Goal: Transaction & Acquisition: Purchase product/service

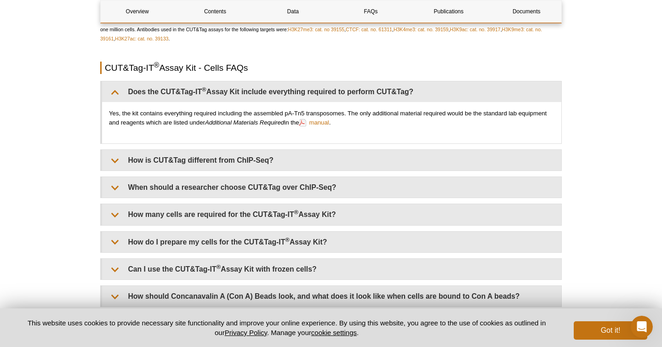
scroll to position [2032, 0]
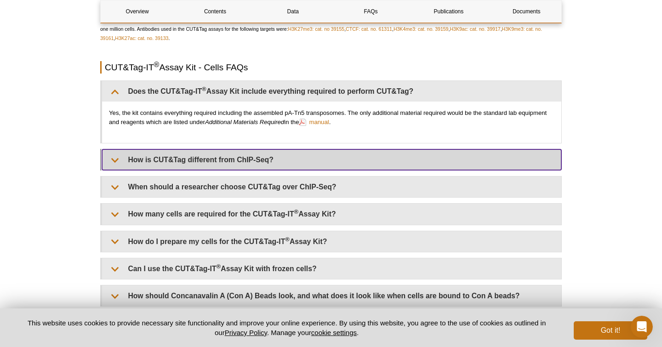
click at [222, 163] on summary "How is CUT&Tag different from ChIP-Seq?" at bounding box center [331, 159] width 459 height 21
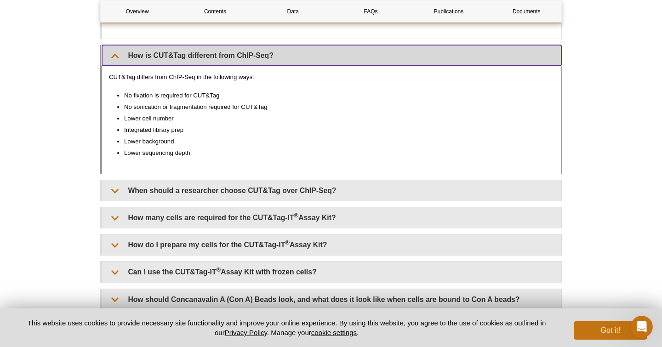
scroll to position [2146, 0]
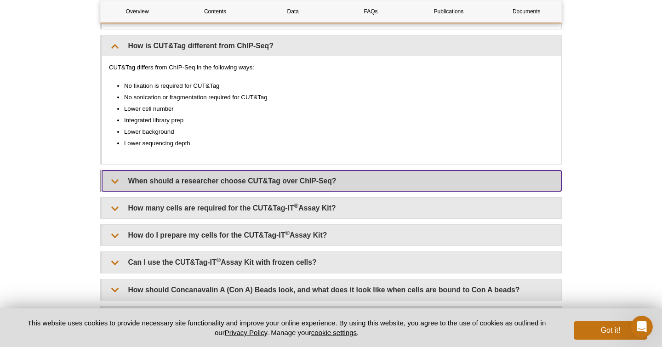
click at [228, 182] on summary "When should a researcher choose CUT&Tag over ChIP-Seq?" at bounding box center [331, 181] width 459 height 21
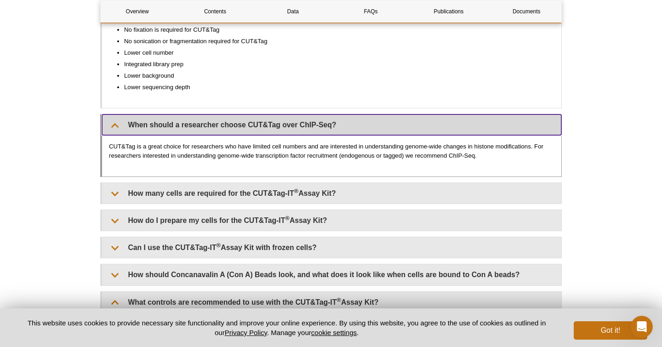
scroll to position [2216, 0]
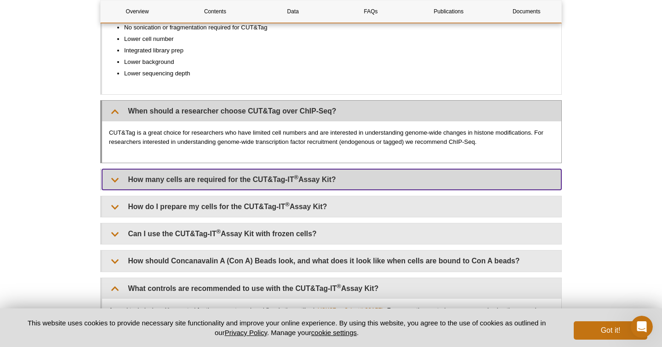
click at [228, 182] on summary "How many cells are required for the CUT&Tag-IT ® Assay Kit?" at bounding box center [331, 179] width 459 height 21
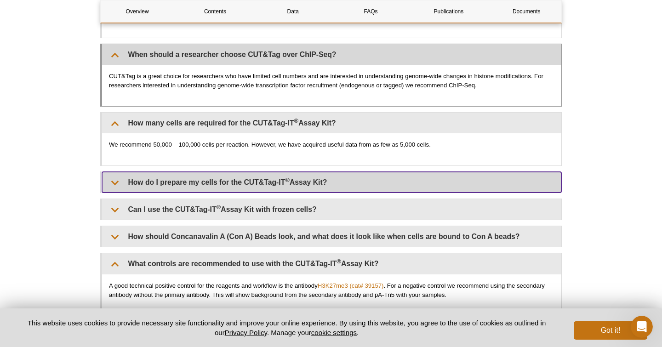
click at [228, 182] on summary "How do I prepare my cells for the CUT&Tag-IT ® Assay Kit?" at bounding box center [331, 182] width 459 height 21
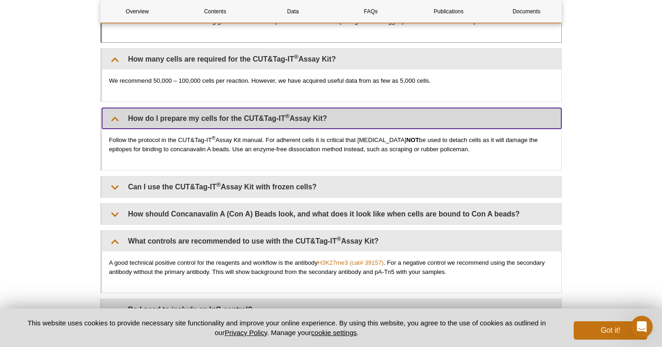
scroll to position [2337, 0]
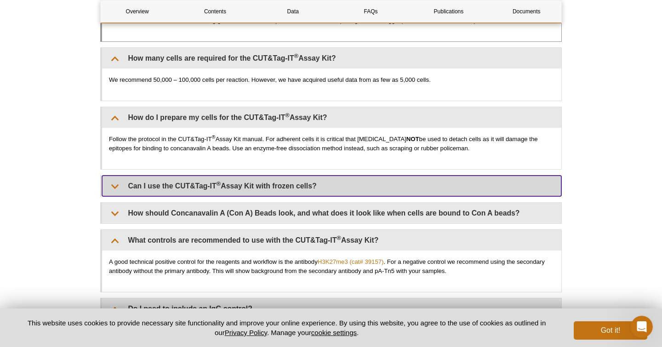
click at [228, 182] on summary "Can I use the CUT&Tag-IT ® Assay Kit with frozen cells?" at bounding box center [331, 186] width 459 height 21
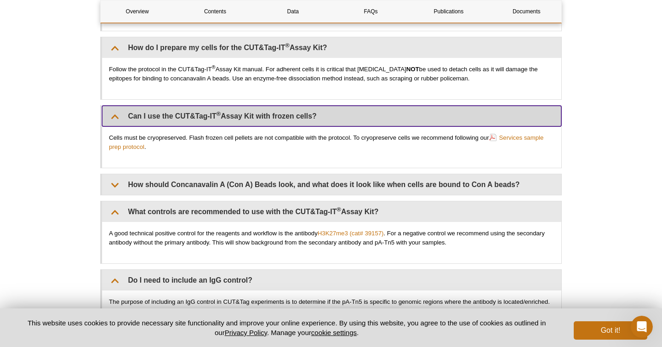
scroll to position [2417, 0]
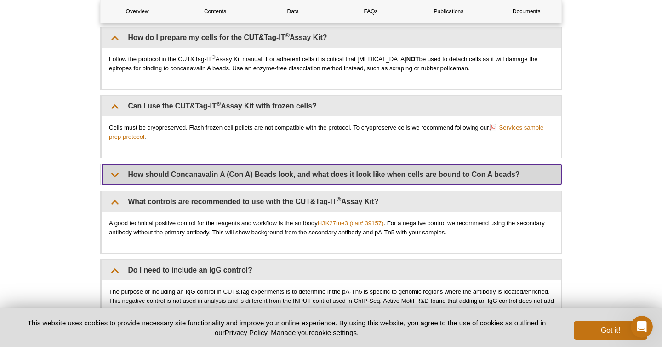
click at [228, 182] on summary "How should Concanavalin A (Con A) Beads look, and what does it look like when c…" at bounding box center [331, 174] width 459 height 21
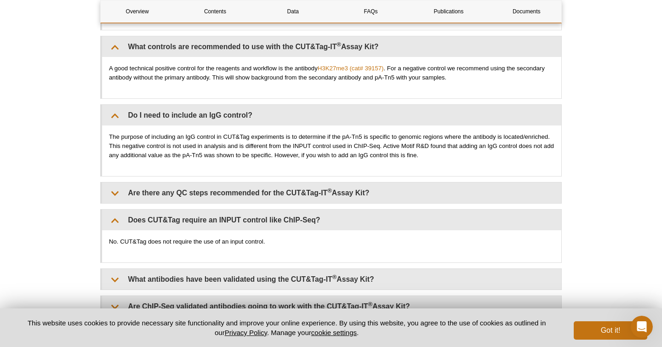
scroll to position [2745, 0]
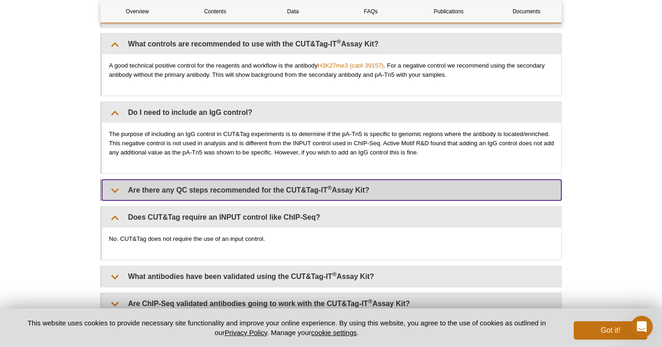
click at [251, 189] on summary "Are there any QC steps recommended for the CUT&Tag-IT ® Assay Kit?" at bounding box center [331, 190] width 459 height 21
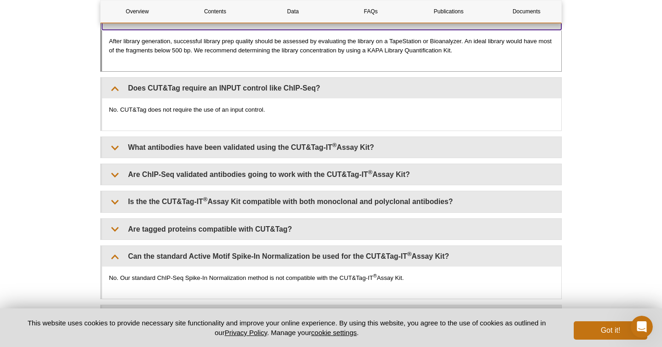
scroll to position [2919, 0]
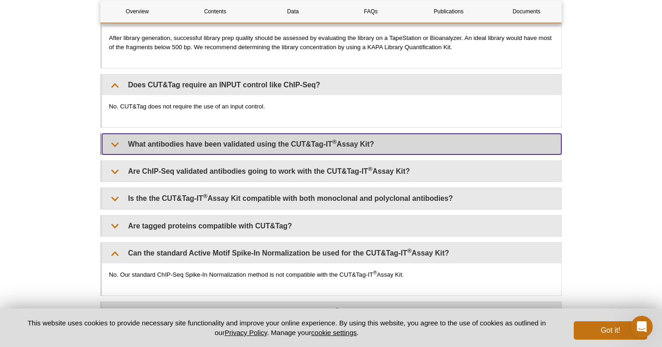
click at [304, 148] on summary "What antibodies have been validated using the CUT&Tag-IT ® Assay Kit?" at bounding box center [331, 144] width 459 height 21
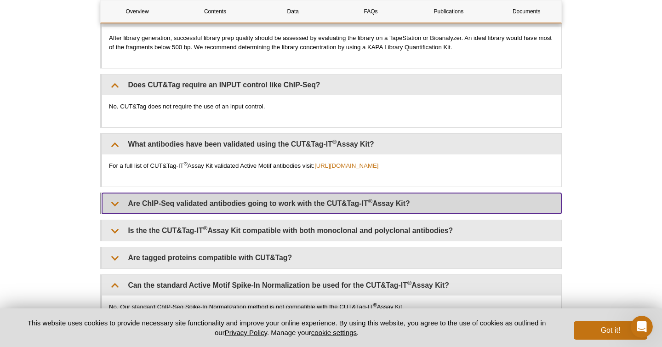
click at [291, 196] on summary "Are ChIP-Seq validated antibodies going to work with the CUT&Tag-IT ® Assay Kit?" at bounding box center [331, 203] width 459 height 21
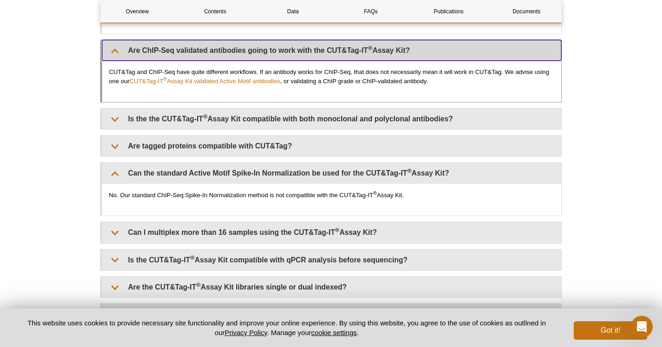
scroll to position [3072, 0]
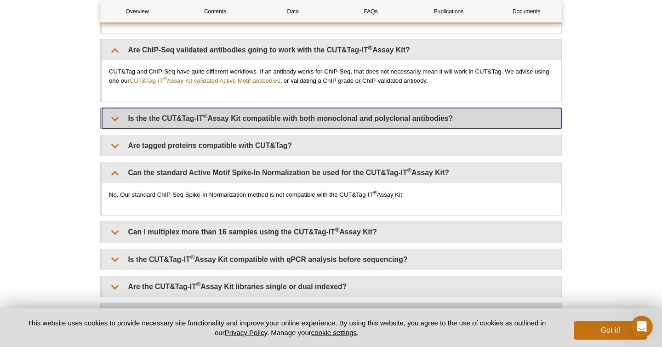
click at [265, 118] on summary "Is the the CUT&Tag-IT ® Assay Kit compatible with both monoclonal and polyclona…" at bounding box center [331, 118] width 459 height 21
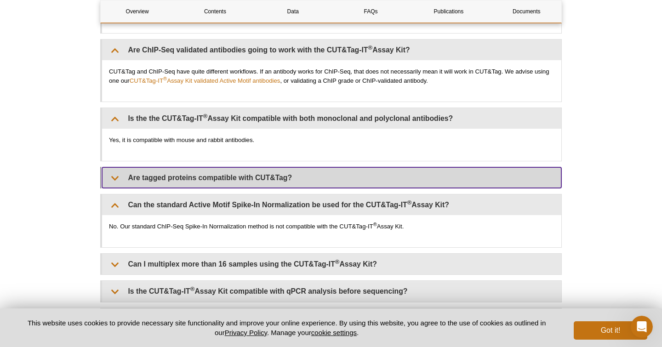
click at [228, 175] on summary "Are tagged proteins compatible with CUT&Tag?" at bounding box center [331, 177] width 459 height 21
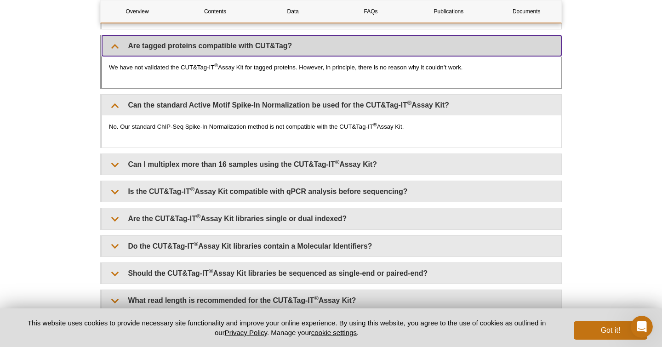
scroll to position [3206, 0]
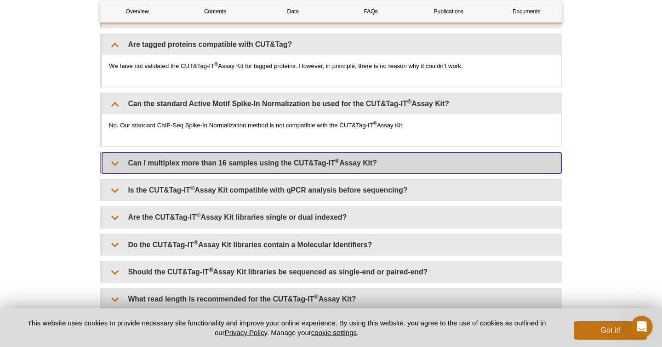
click at [239, 158] on summary "Can I multiplex more than 16 samples using the CUT&Tag-IT ® Assay Kit?" at bounding box center [331, 163] width 459 height 21
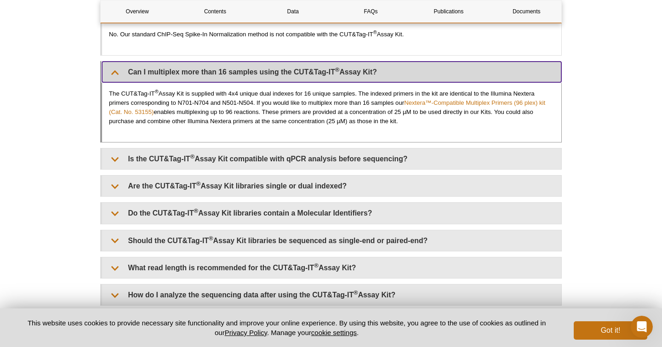
scroll to position [3298, 0]
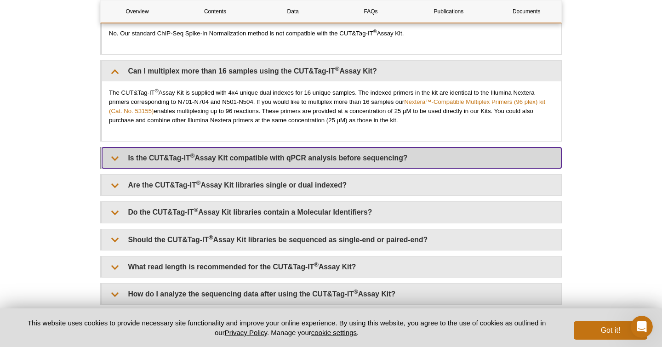
click at [296, 149] on summary "Is the CUT&Tag-IT ® Assay Kit compatible with qPCR analysis before sequencing?" at bounding box center [331, 158] width 459 height 21
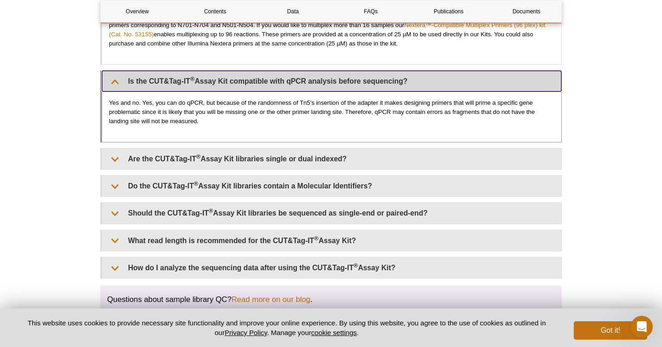
scroll to position [3375, 0]
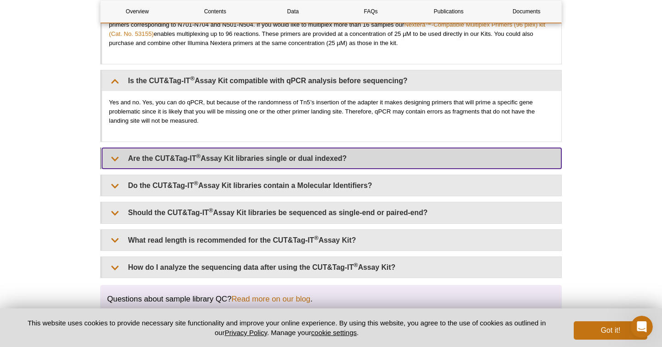
click at [301, 154] on summary "Are the CUT&Tag-IT ® Assay Kit libraries single or dual indexed?" at bounding box center [331, 158] width 459 height 21
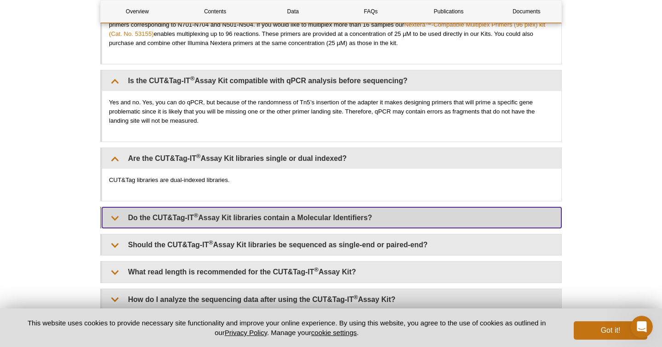
click at [283, 207] on summary "Do the CUT&Tag-IT ® Assay Kit libraries contain a Molecular Identifiers?" at bounding box center [331, 217] width 459 height 21
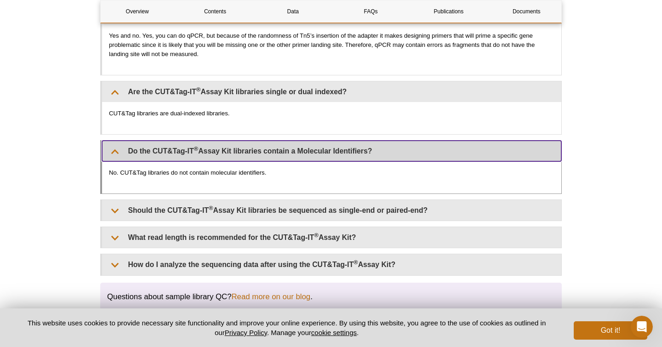
scroll to position [3460, 0]
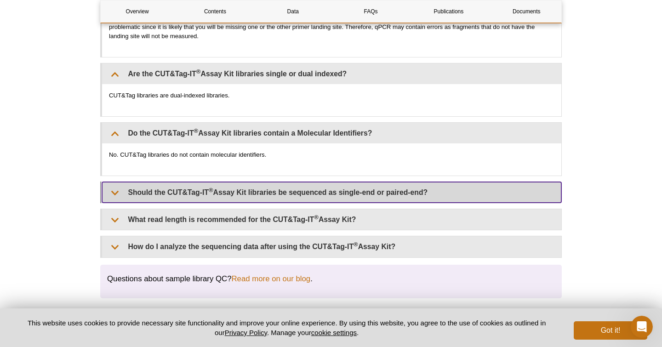
click at [299, 185] on summary "Should the CUT&Tag-IT ® Assay Kit libraries be sequenced as single-end or paire…" at bounding box center [331, 192] width 459 height 21
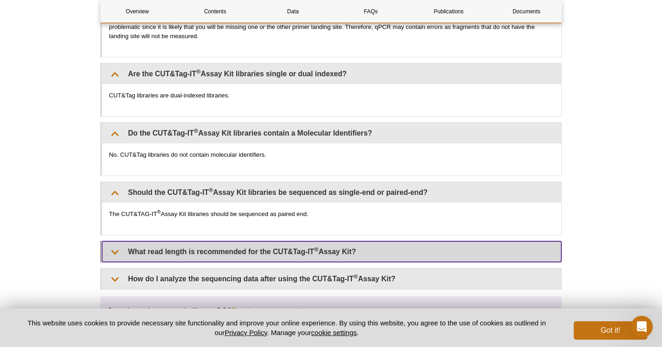
click at [274, 247] on summary "What read length is recommended for the CUT&Tag-IT ® Assay Kit?" at bounding box center [331, 251] width 459 height 21
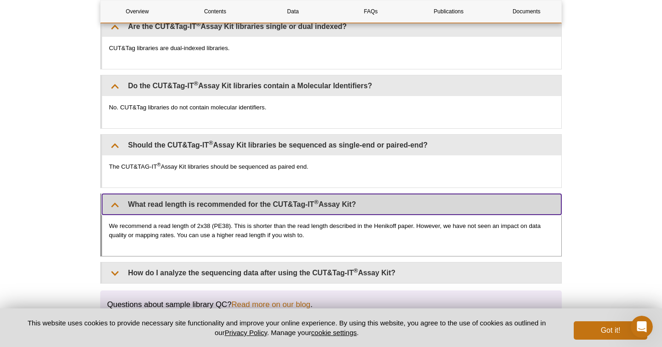
scroll to position [3510, 0]
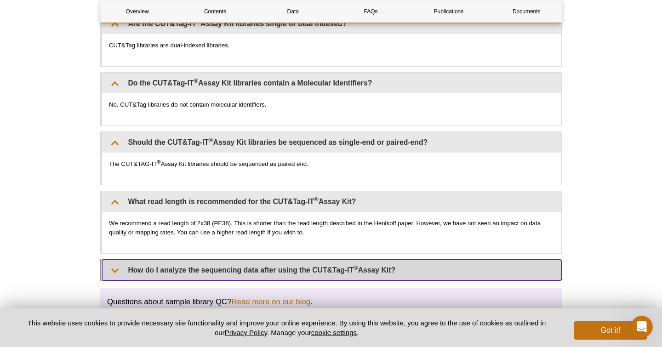
click at [270, 260] on summary "How do I analyze the sequencing data after using the CUT&Tag-IT ® Assay Kit?" at bounding box center [331, 270] width 459 height 21
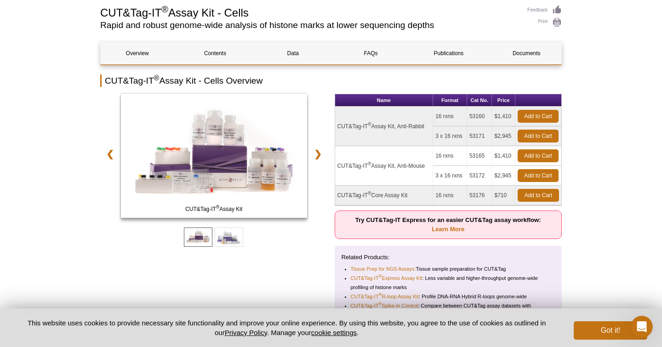
scroll to position [94, 0]
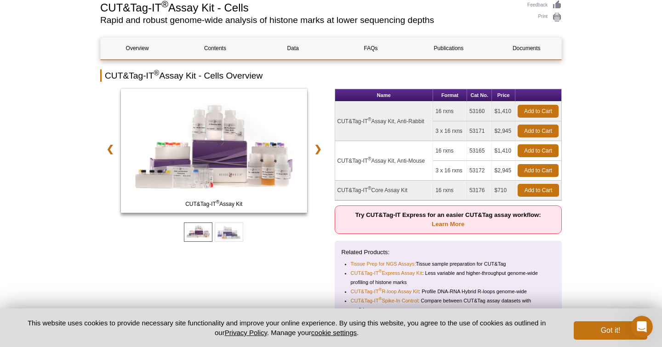
click at [406, 122] on td "CUT&Tag-IT ® Assay Kit, Anti-Rabbit" at bounding box center [384, 122] width 98 height 40
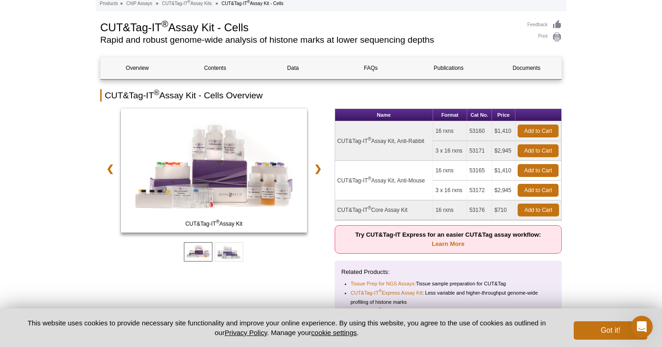
scroll to position [0, 0]
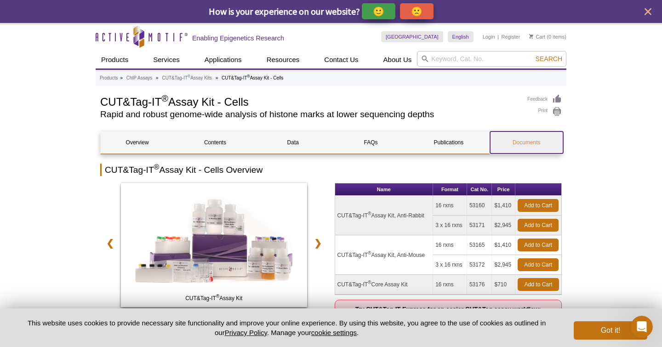
click at [536, 139] on link "Documents" at bounding box center [526, 142] width 73 height 22
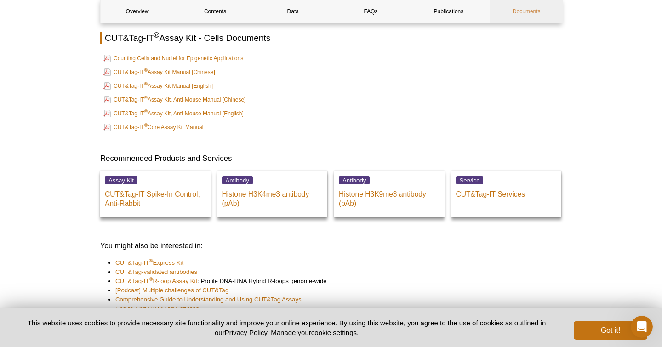
scroll to position [4385, 0]
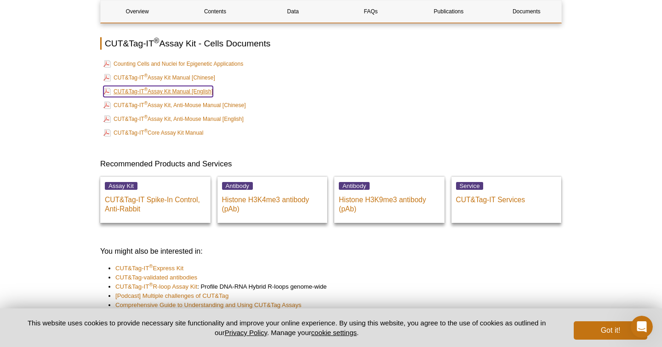
click at [199, 86] on link "CUT&Tag-IT ® Assay Kit Manual [English]" at bounding box center [157, 91] width 109 height 11
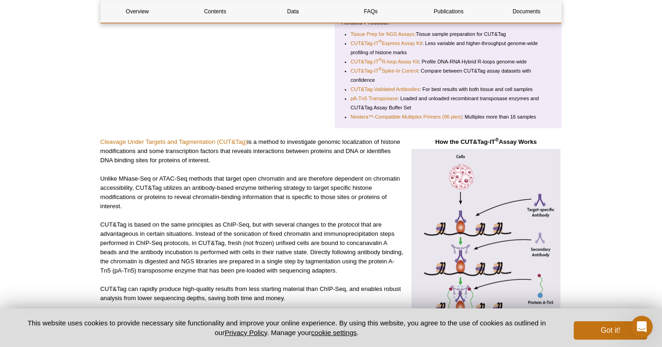
scroll to position [327, 0]
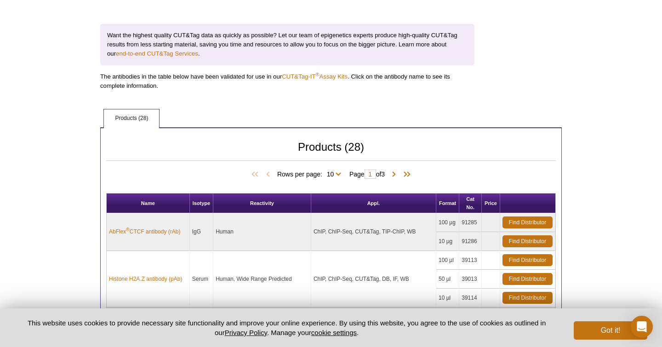
scroll to position [345, 0]
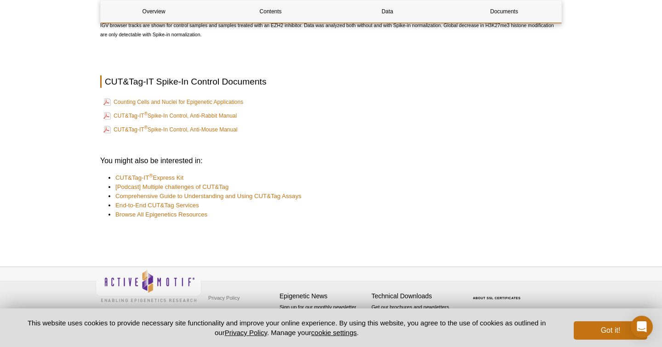
scroll to position [1969, 0]
click at [192, 120] on link "CUT&Tag-IT ® Spike-In Control, Anti-Rabbit Manual" at bounding box center [169, 115] width 133 height 11
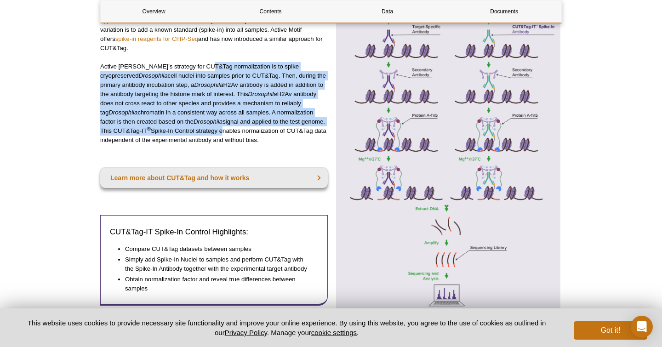
scroll to position [0, 0]
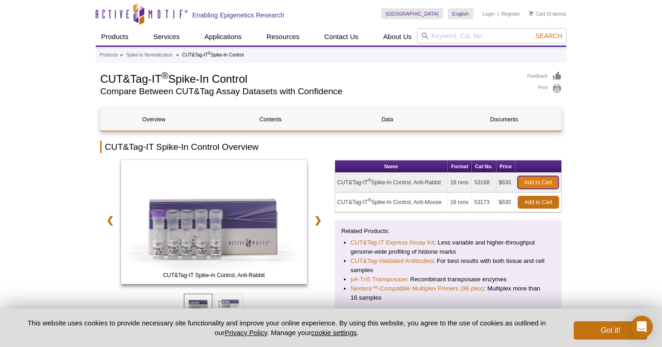
click at [532, 184] on link "Add to Cart" at bounding box center [538, 182] width 41 height 13
drag, startPoint x: 337, startPoint y: 183, endPoint x: 489, endPoint y: 183, distance: 151.7
click at [489, 183] on tr "CUT&Tag-IT ® Spike-In Control, Anti-Rabbit 16 rxns 53168 $630 Add to Cart" at bounding box center [448, 183] width 227 height 20
copy tr "CUT&Tag-IT ® Spike-In Control, Anti-Rabbit 16 rxns 53168"
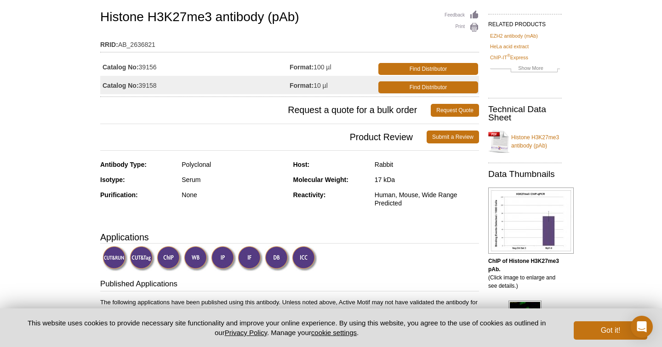
scroll to position [66, 0]
